Goal: Complete application form

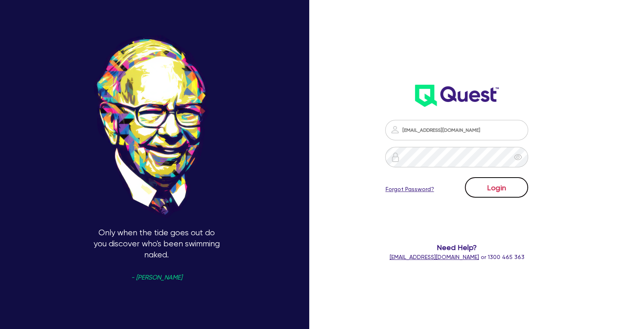
click at [482, 186] on button "Login" at bounding box center [496, 187] width 63 height 20
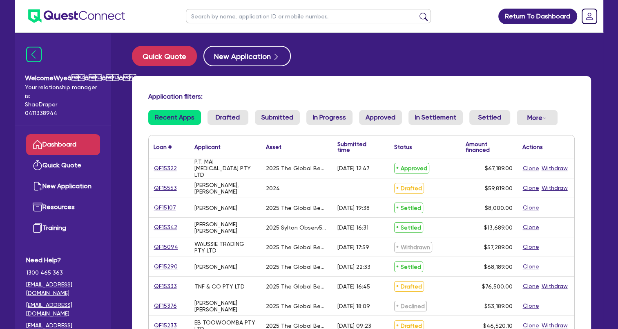
click at [65, 148] on link "Dashboard" at bounding box center [63, 144] width 74 height 21
click at [163, 188] on link "QF15553" at bounding box center [166, 187] width 24 height 9
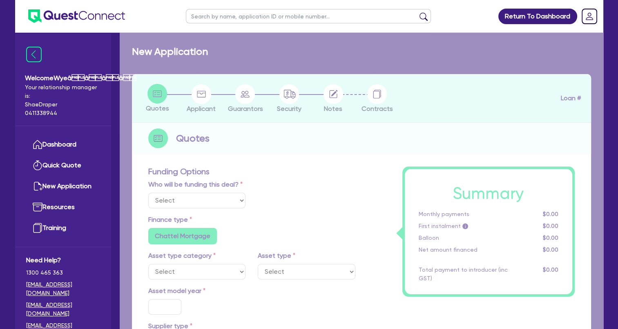
select select "Quest Finance - Own Book"
select select "TERTIARY_ASSETS"
type input "2024"
radio input "true"
type input "60,819"
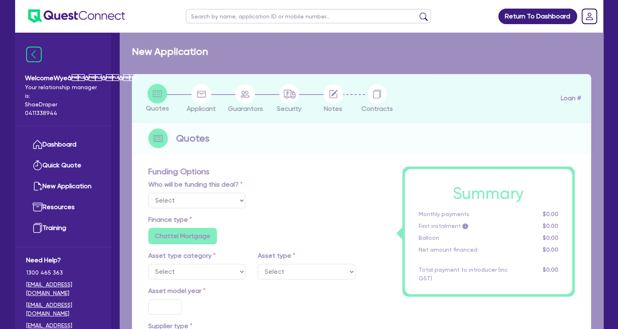
type input "1,000"
type input "4"
type input "2,392.76"
type input "17.95"
select select "BEAUTY_EQUIPMENT"
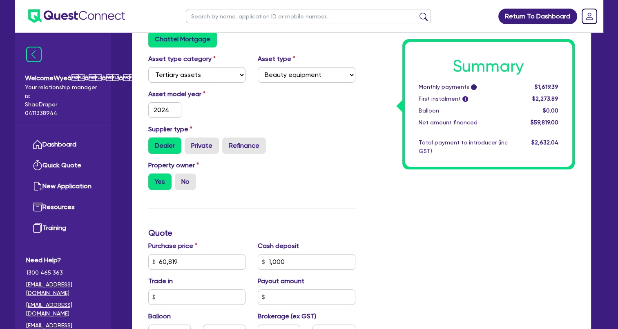
scroll to position [286, 0]
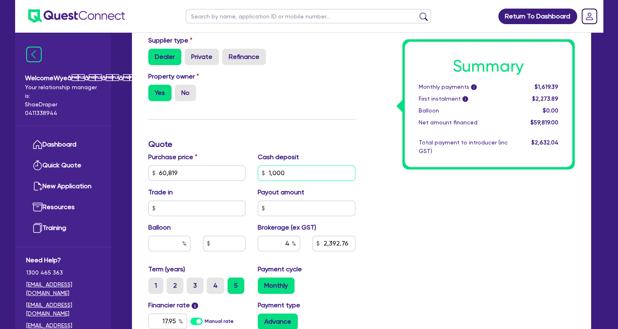
drag, startPoint x: 268, startPoint y: 175, endPoint x: 291, endPoint y: 173, distance: 22.9
click at [249, 177] on div "Purchase price 60,819 Cash deposit 1,000 Trade in Payout amount Balloon Brokera…" at bounding box center [252, 208] width 220 height 112
drag, startPoint x: 291, startPoint y: 172, endPoint x: 245, endPoint y: 170, distance: 46.2
click at [245, 170] on div "Purchase price 60,819 Cash deposit 1,000 Trade in Payout amount Balloon Brokera…" at bounding box center [252, 208] width 220 height 112
type input "60,819"
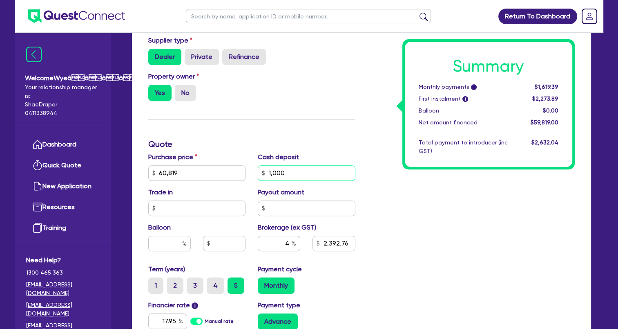
type input "2,392.76"
type input "60,819"
type input "2,392.76"
type input "60,819"
type input "2,432.76"
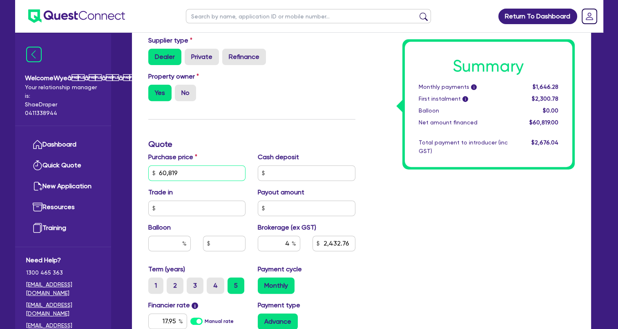
drag, startPoint x: 187, startPoint y: 169, endPoint x: 158, endPoint y: 170, distance: 29.0
click at [158, 170] on input "60,819" at bounding box center [197, 173] width 98 height 16
drag, startPoint x: 190, startPoint y: 173, endPoint x: 150, endPoint y: 167, distance: 39.8
click at [150, 167] on input "60,819" at bounding box center [197, 173] width 98 height 16
type input "60,819"
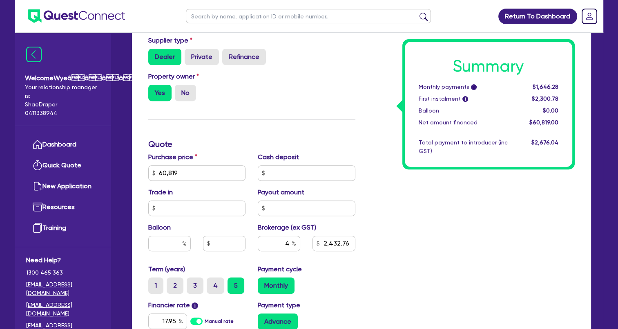
type input "2,432.76"
type input "60,819"
type input "2,432.76"
drag, startPoint x: 290, startPoint y: 174, endPoint x: 246, endPoint y: 169, distance: 44.0
click at [247, 169] on div "Purchase price 60,819 Cash deposit Trade in Payout amount Balloon Brokerage (ex…" at bounding box center [252, 208] width 220 height 112
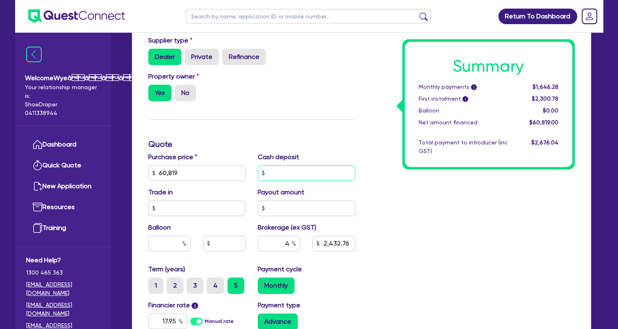
paste input "12,163.8"
type input "60,819"
type input "12,163.8"
type input "2,432.76"
type input "60,819"
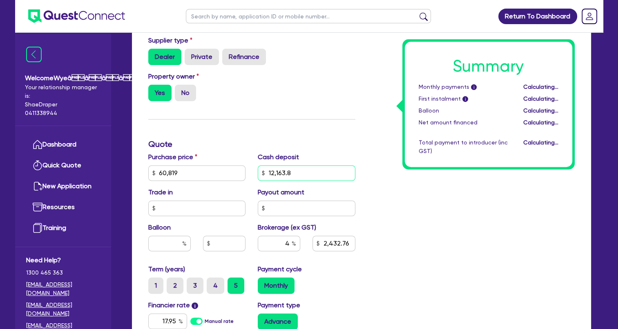
type input "1,946.21"
type input "12,163.8"
type input "60,819"
type input "1,946.21"
click at [278, 157] on label "Cash deposit" at bounding box center [278, 157] width 41 height 10
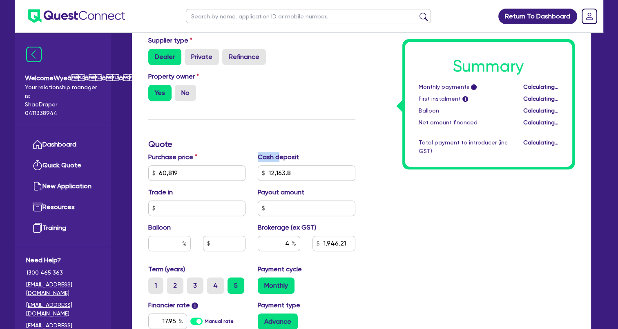
type input "60,819"
type input "1,946.21"
drag, startPoint x: 278, startPoint y: 156, endPoint x: 289, endPoint y: 128, distance: 30.1
click at [289, 128] on div "Funding Options Who will be funding this deal? Select I will fund 100% I will c…" at bounding box center [252, 144] width 220 height 526
drag, startPoint x: 289, startPoint y: 128, endPoint x: 358, endPoint y: 41, distance: 111.2
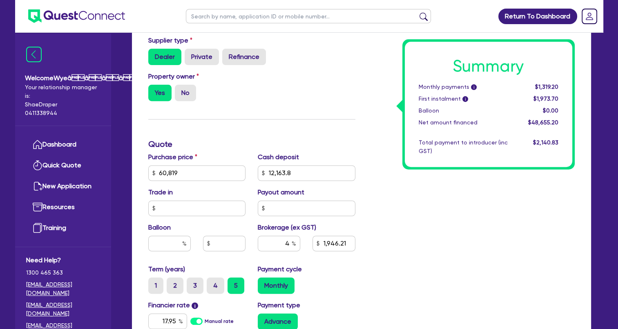
click at [358, 40] on div "Supplier type Dealer Private Refinance" at bounding box center [252, 50] width 220 height 29
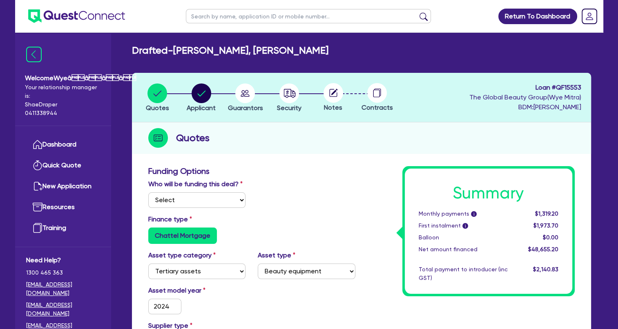
scroll to position [0, 0]
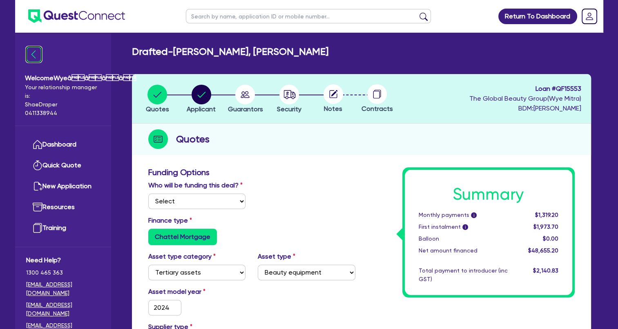
click at [37, 57] on img at bounding box center [34, 55] width 16 height 16
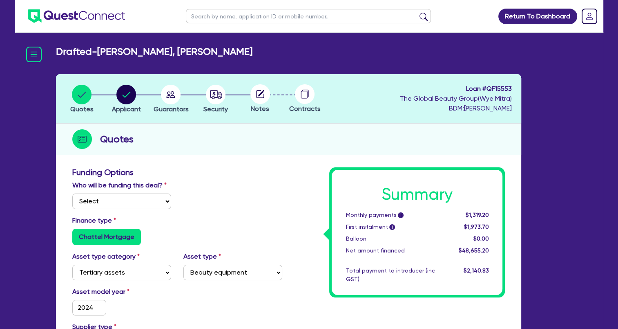
click at [41, 18] on img at bounding box center [76, 15] width 97 height 13
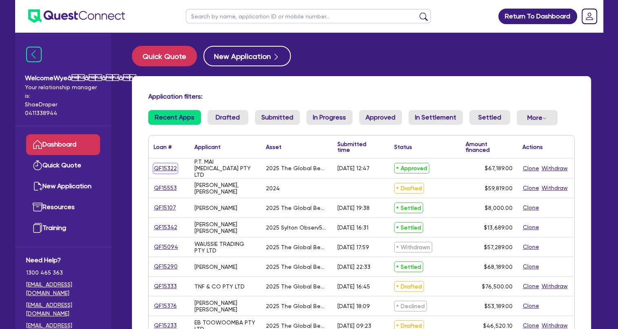
click at [161, 167] on link "QF15322" at bounding box center [166, 168] width 24 height 9
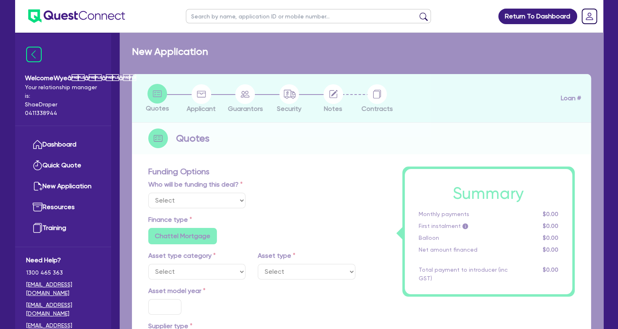
select select "Quest Finance - Own Book"
select select "TERTIARY_ASSETS"
type input "2025"
radio input "true"
type input "68,189"
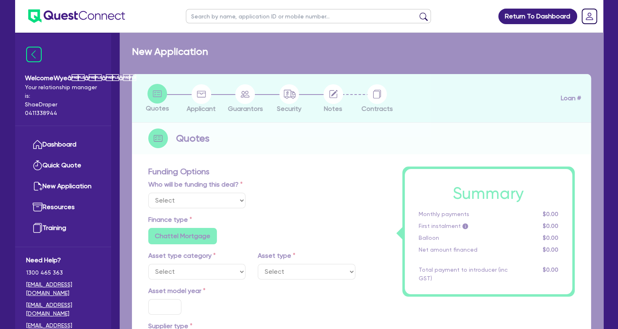
type input "1,000"
type input "4"
type input "2,687.56"
type input "17.95"
select select "BEAUTY_EQUIPMENT"
